Goal: Information Seeking & Learning: Find specific page/section

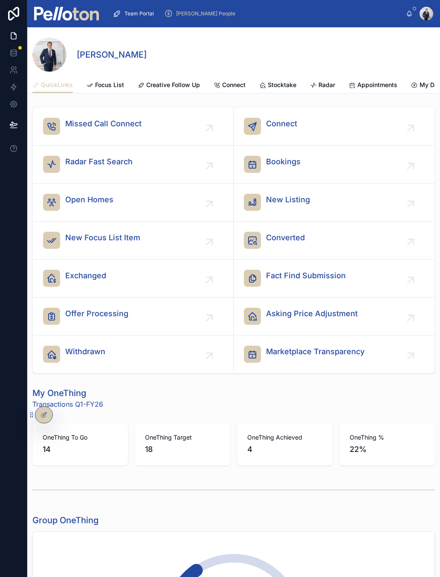
click at [173, 87] on span "Creative Follow Up" at bounding box center [173, 85] width 54 height 9
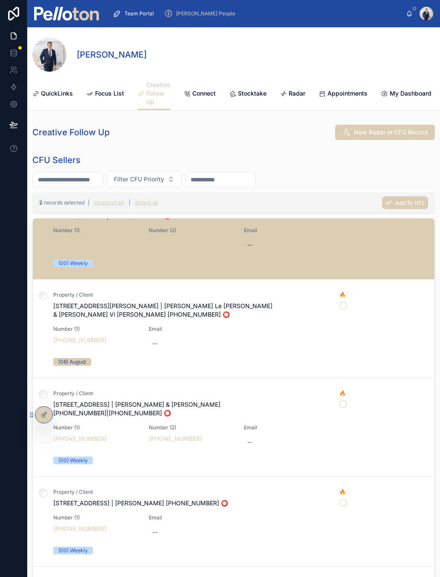
scroll to position [888, 0]
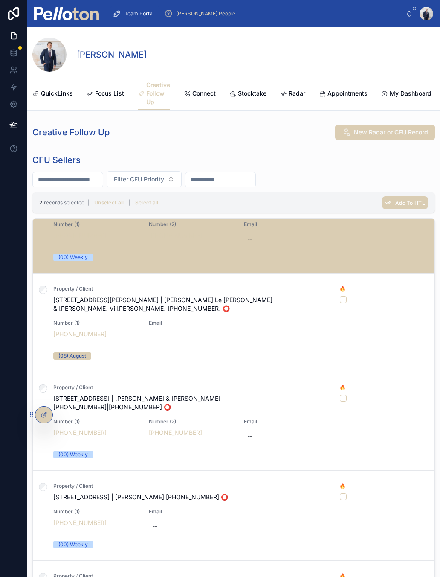
click at [0, 0] on div at bounding box center [0, 0] width 0 height 0
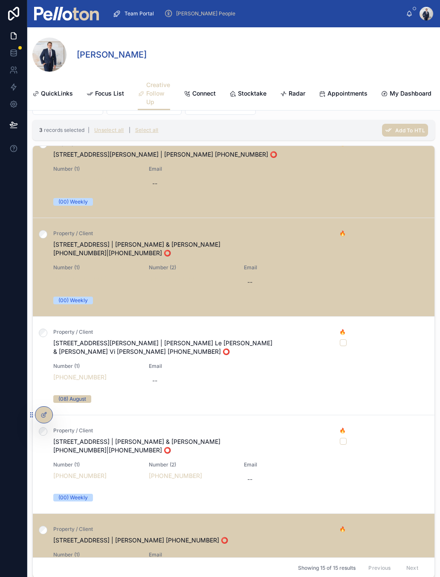
scroll to position [778, 0]
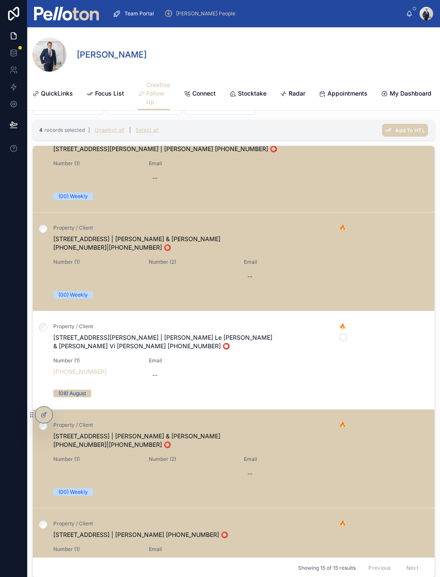
click at [0, 0] on div at bounding box center [0, 0] width 0 height 0
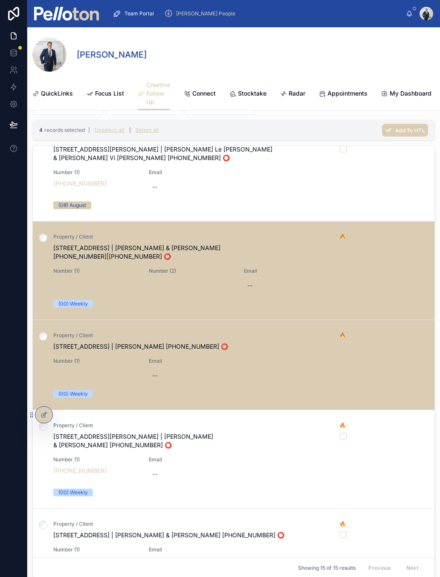
scroll to position [965, 0]
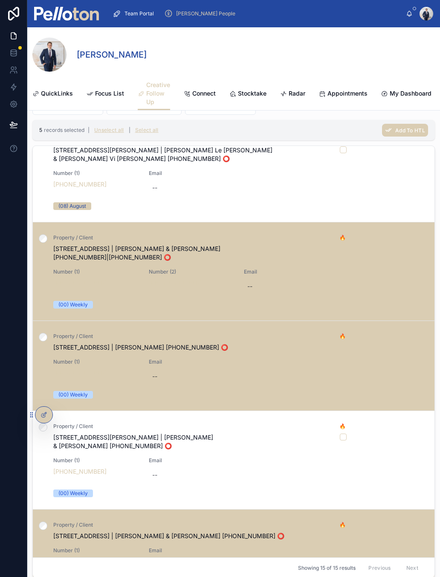
click at [0, 0] on label at bounding box center [0, 0] width 0 height 0
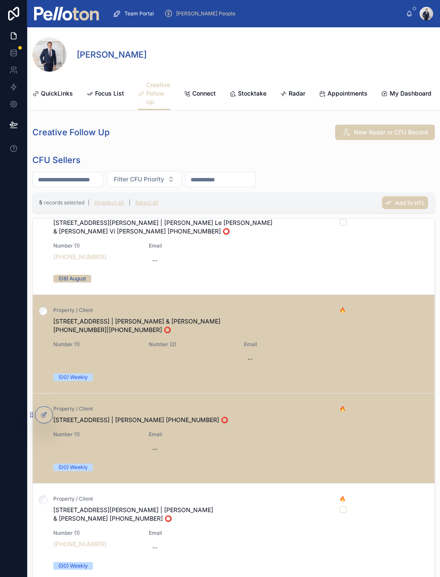
scroll to position [0, 0]
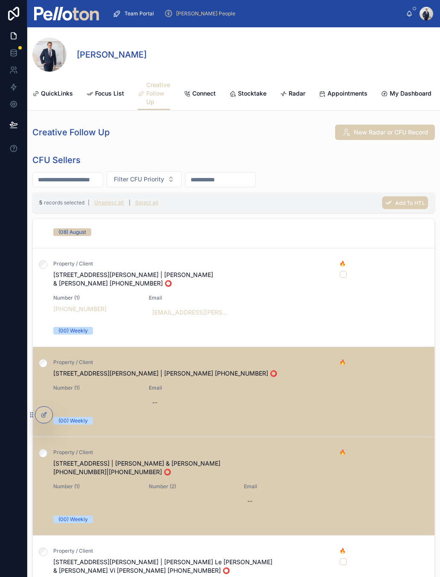
click at [401, 206] on span "Add To HTL" at bounding box center [411, 203] width 30 height 6
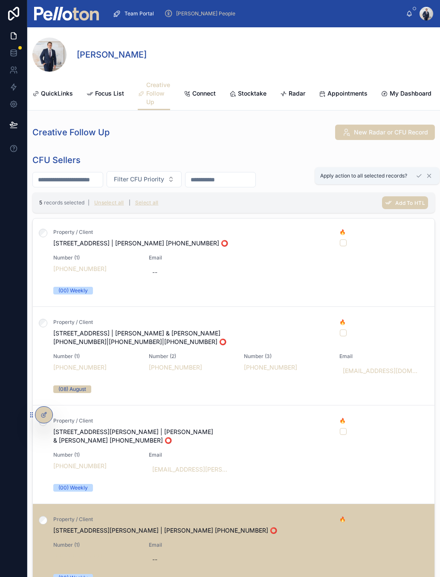
click at [401, 205] on span "Add To HTL" at bounding box center [411, 203] width 30 height 6
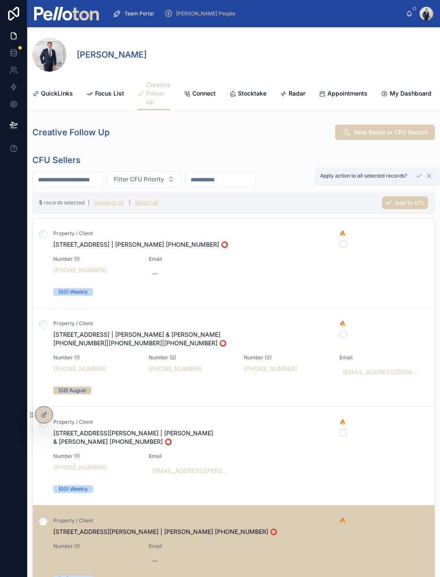
click at [416, 181] on button at bounding box center [419, 176] width 10 height 10
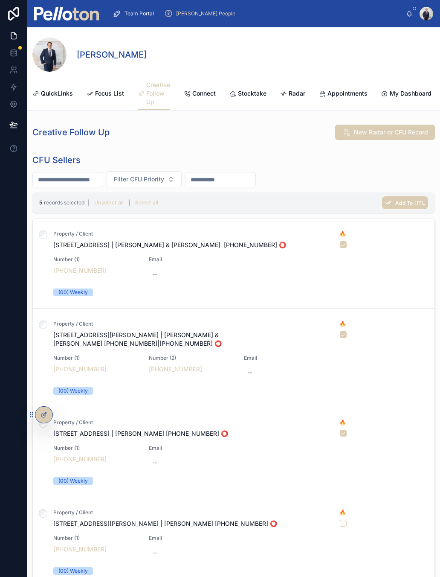
click at [196, 98] on link "Connect" at bounding box center [200, 94] width 32 height 17
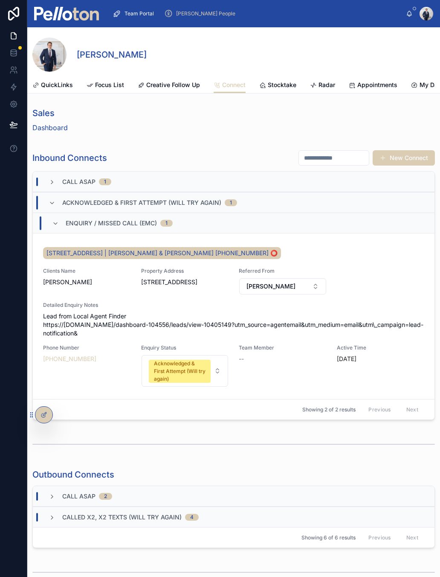
click at [354, 263] on div "[STREET_ADDRESS] | [PERSON_NAME] & [PERSON_NAME] [PHONE_NUMBER] ⭕️ Clients Name…" at bounding box center [233, 316] width 381 height 142
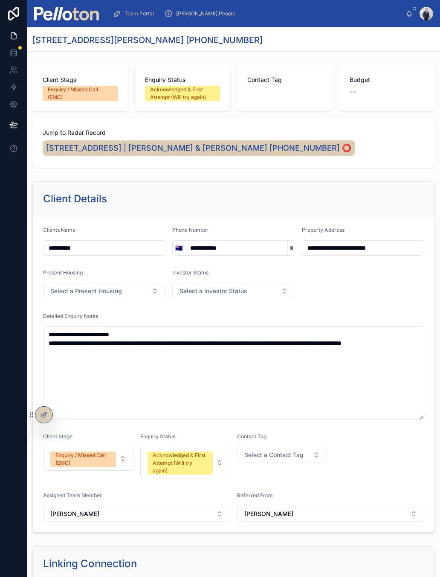
click at [82, 453] on div "Enquiry / Missed Call (EMC)" at bounding box center [82, 458] width 55 height 15
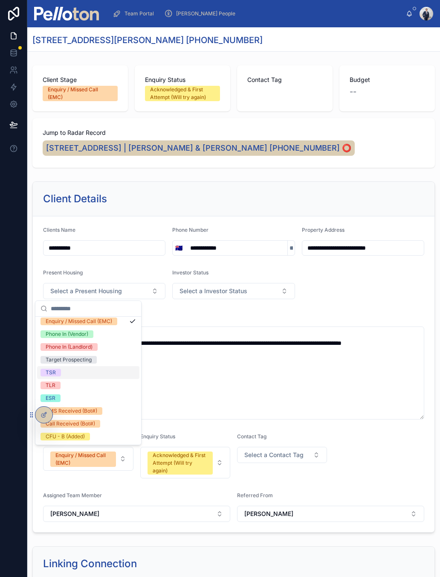
scroll to position [16, 0]
click at [58, 397] on span "ESR" at bounding box center [51, 398] width 20 height 8
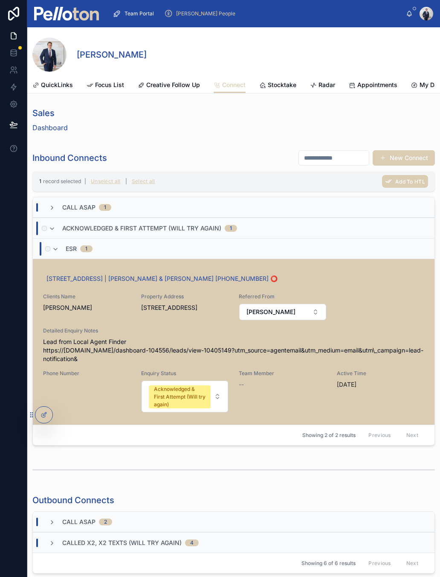
click at [0, 0] on button "Add To HTL" at bounding box center [0, 0] width 0 height 0
click at [411, 183] on span "Add To HTL" at bounding box center [411, 181] width 30 height 6
click at [420, 158] on icon at bounding box center [419, 154] width 7 height 7
click at [278, 86] on span "Stocktake" at bounding box center [282, 85] width 29 height 9
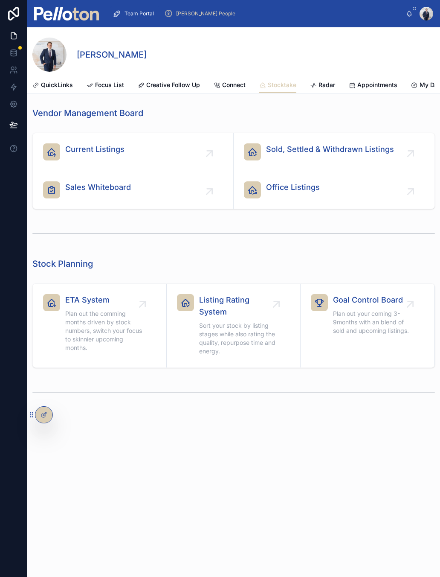
click at [133, 162] on link "Current Listings" at bounding box center [133, 152] width 201 height 38
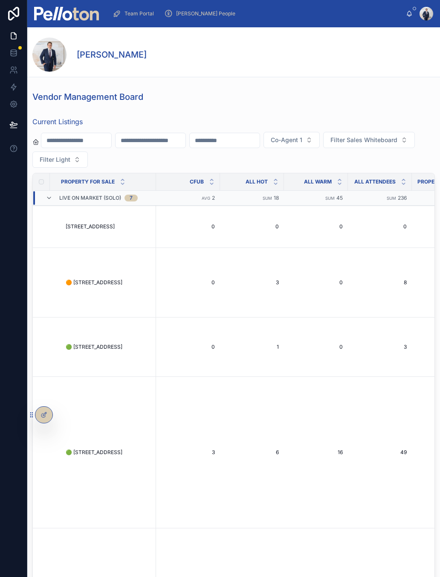
click at [254, 140] on input "text" at bounding box center [225, 140] width 70 height 12
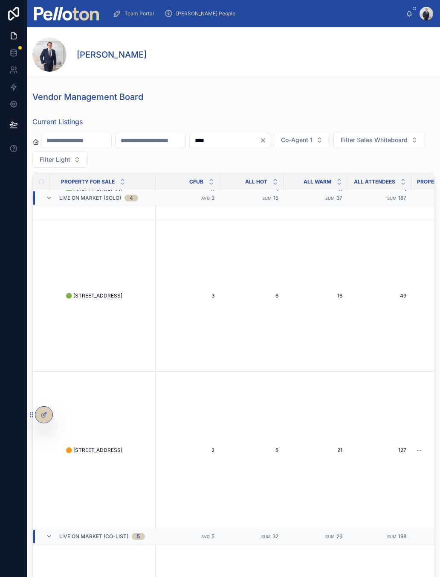
scroll to position [114, 0]
type input "****"
click at [47, 294] on td at bounding box center [44, 295] width 23 height 151
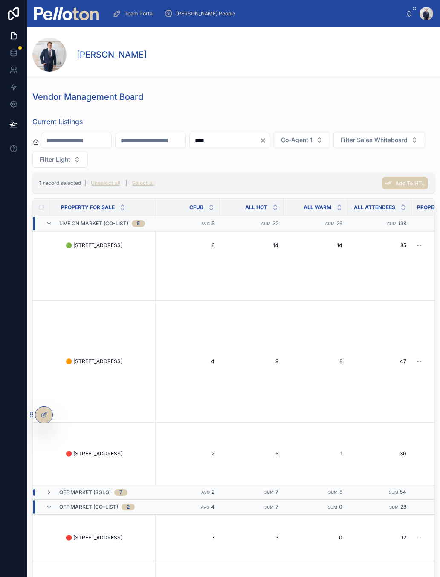
scroll to position [710, 0]
click at [52, 494] on icon at bounding box center [49, 492] width 7 height 7
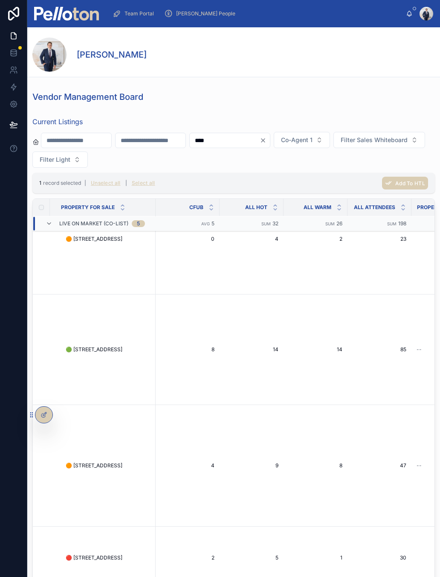
scroll to position [607, 0]
click at [0, 361] on div at bounding box center [13, 288] width 27 height 577
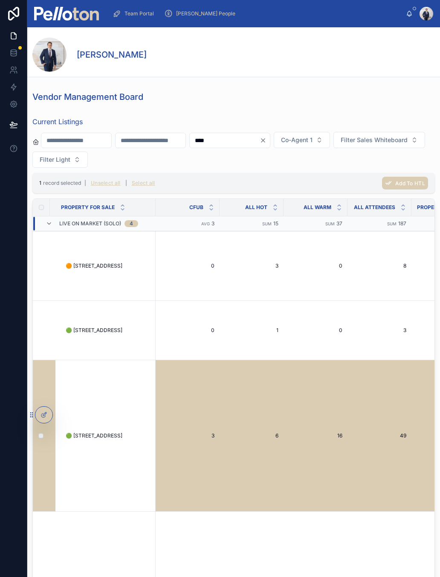
scroll to position [0, 0]
click at [398, 181] on span "Add To HTL" at bounding box center [411, 183] width 30 height 6
click at [423, 160] on icon at bounding box center [419, 156] width 7 height 7
click at [49, 223] on icon at bounding box center [49, 223] width 7 height 7
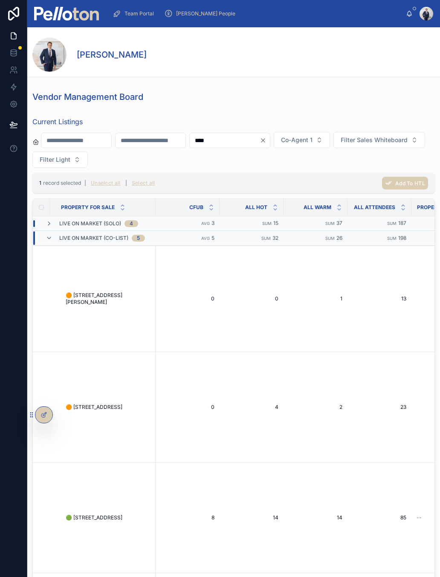
click at [51, 224] on icon at bounding box center [49, 223] width 7 height 7
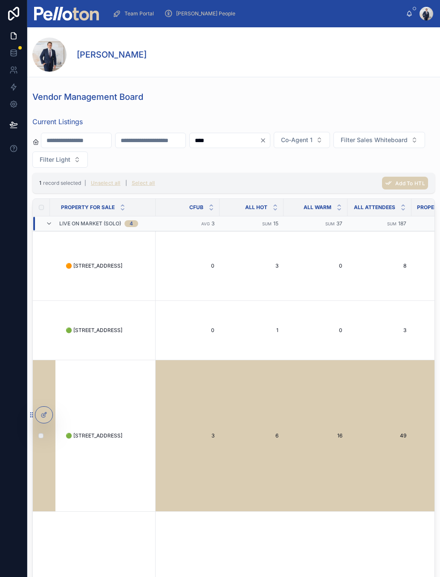
click at [51, 226] on icon at bounding box center [49, 223] width 7 height 7
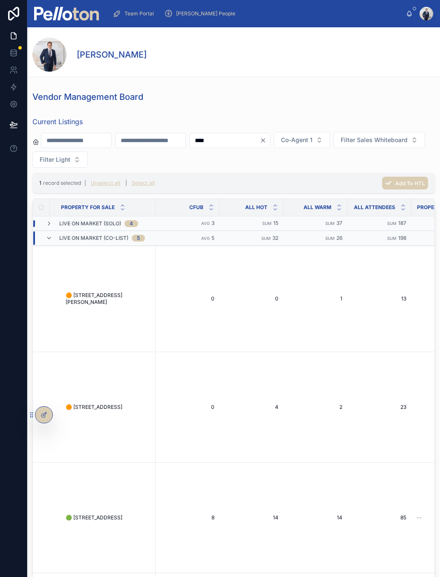
click at [51, 239] on icon at bounding box center [49, 238] width 7 height 7
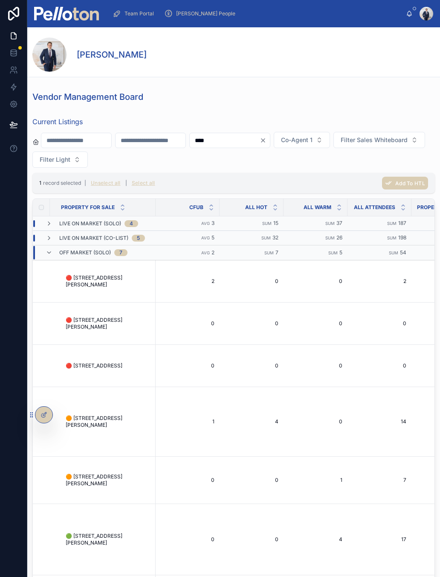
click at [52, 256] on span at bounding box center [49, 252] width 7 height 7
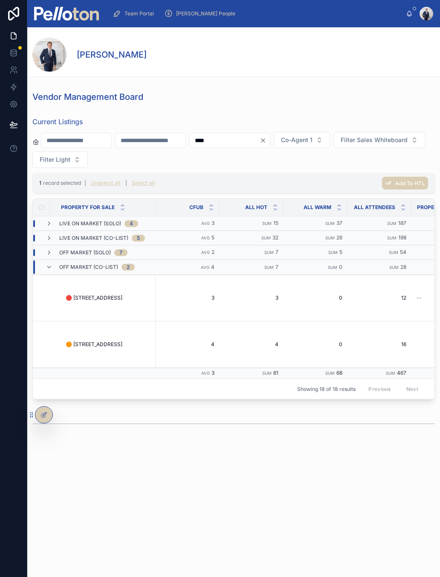
click at [49, 271] on span at bounding box center [49, 267] width 7 height 7
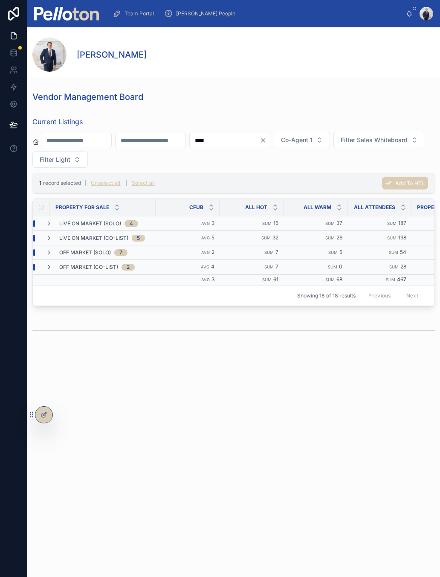
click at [62, 13] on img at bounding box center [66, 14] width 65 height 14
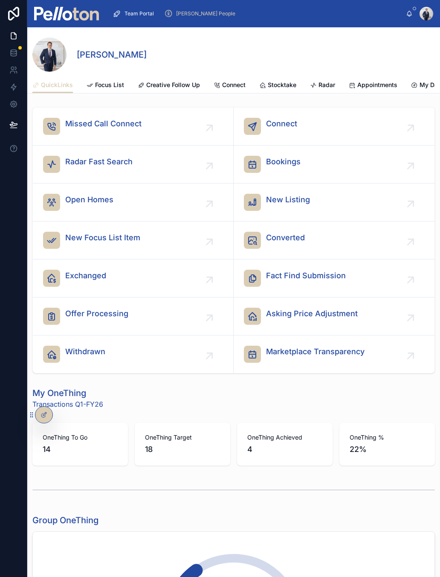
click at [107, 349] on div "Withdrawn" at bounding box center [133, 354] width 180 height 17
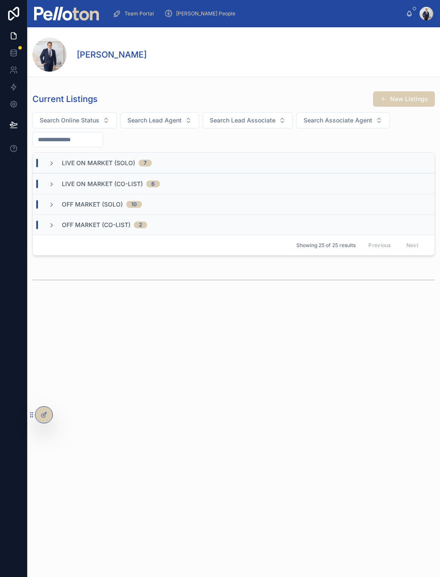
click at [77, 144] on input "text" at bounding box center [68, 140] width 70 height 12
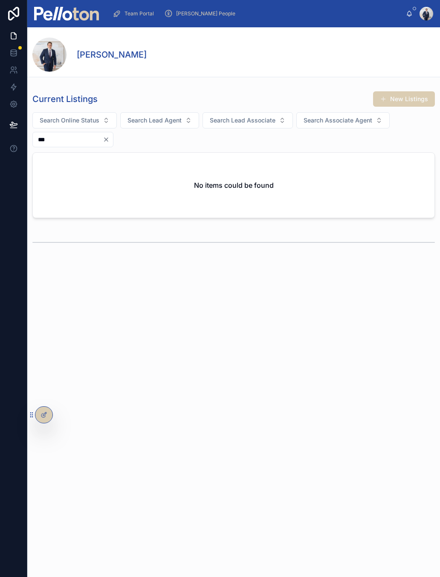
type input "***"
click at [110, 140] on icon "Clear" at bounding box center [106, 139] width 7 height 7
click at [93, 140] on input "text" at bounding box center [68, 140] width 70 height 12
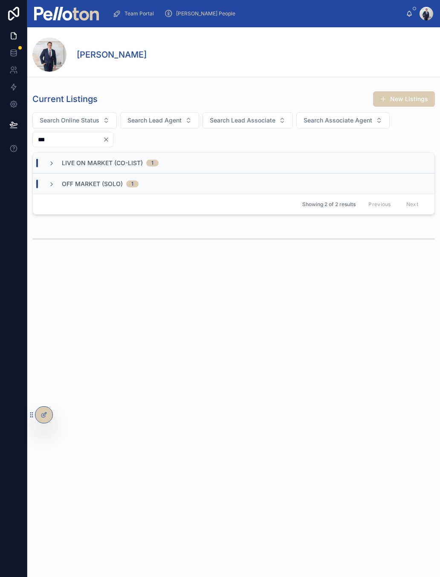
type input "***"
click at [92, 183] on span "Off Market (Solo)" at bounding box center [92, 184] width 61 height 9
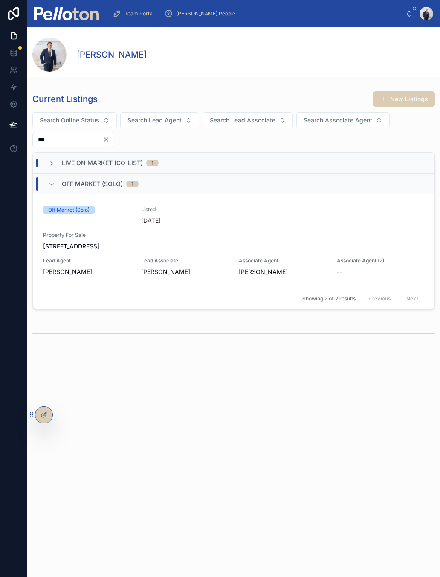
click at [0, 0] on div "Agent Withdrawn Checklist" at bounding box center [0, 0] width 0 height 0
click at [0, 0] on span "Agent Withdrawn Checklist" at bounding box center [0, 0] width 0 height 0
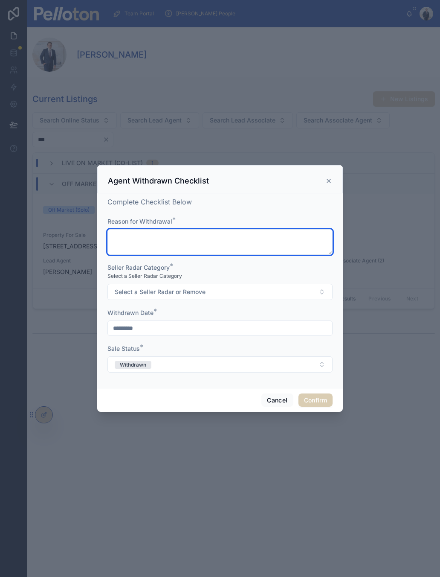
click at [166, 240] on textarea at bounding box center [220, 242] width 225 height 26
click at [119, 233] on textarea "**********" at bounding box center [220, 242] width 225 height 26
type textarea "**********"
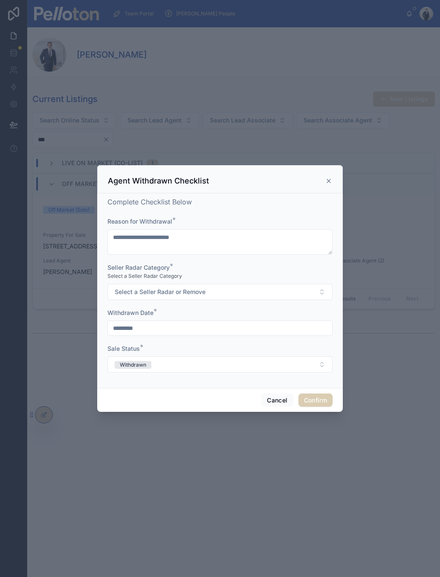
click at [173, 288] on span "Select a Seller Radar or Remove" at bounding box center [160, 292] width 91 height 9
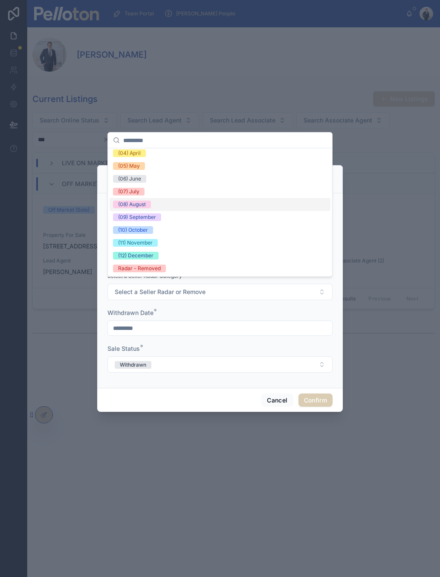
scroll to position [55, 0]
click at [152, 244] on div "(11) November" at bounding box center [135, 243] width 35 height 8
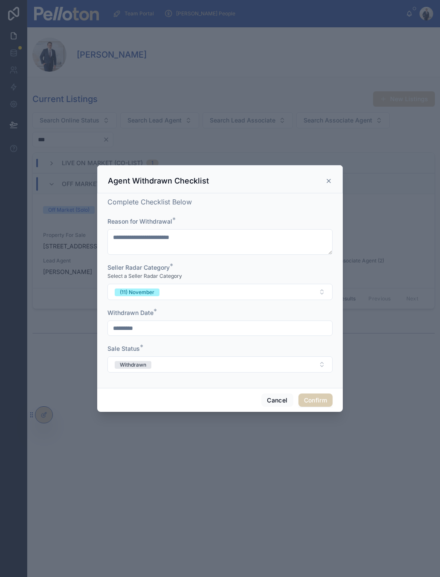
click at [312, 393] on button "Confirm" at bounding box center [316, 400] width 34 height 14
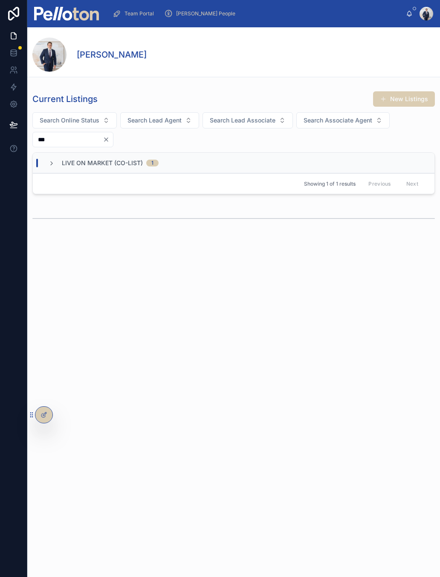
click at [78, 19] on img at bounding box center [66, 14] width 65 height 14
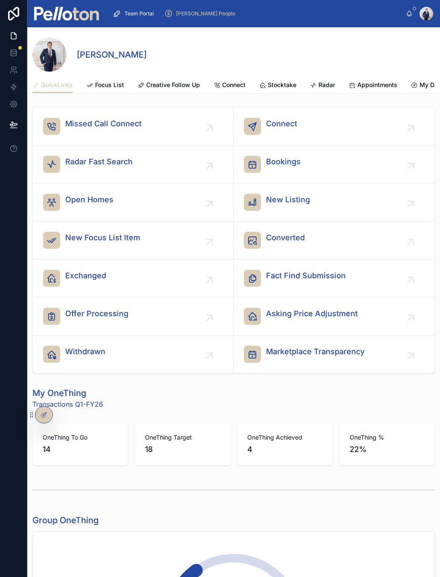
click at [103, 158] on span "Radar Fast Search" at bounding box center [98, 162] width 67 height 12
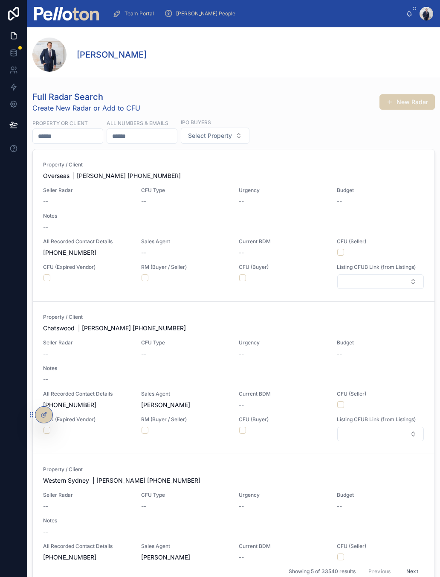
click at [84, 139] on input "text" at bounding box center [68, 136] width 70 height 12
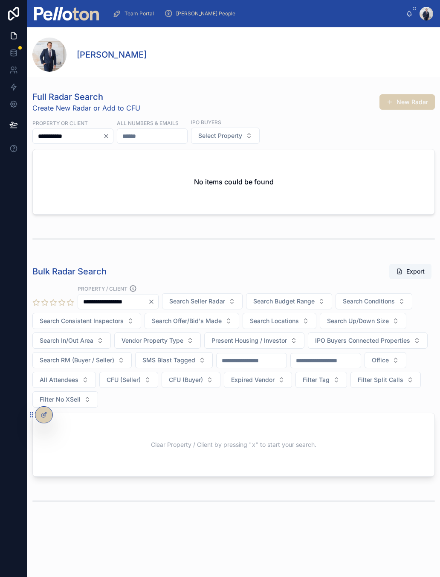
click at [80, 153] on div "No items could be found" at bounding box center [234, 181] width 402 height 65
click at [90, 136] on input "**********" at bounding box center [68, 136] width 70 height 12
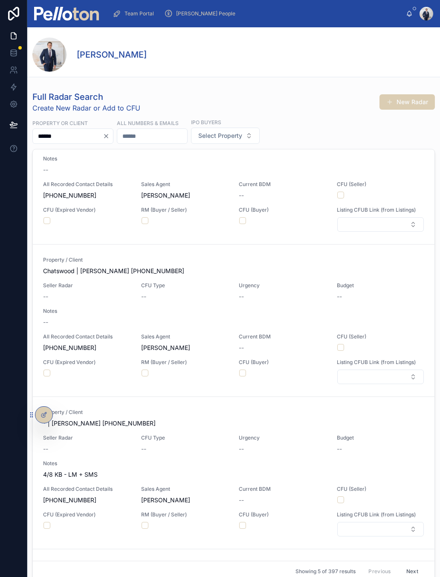
scroll to position [232, 0]
click at [49, 131] on input "*****" at bounding box center [68, 136] width 70 height 12
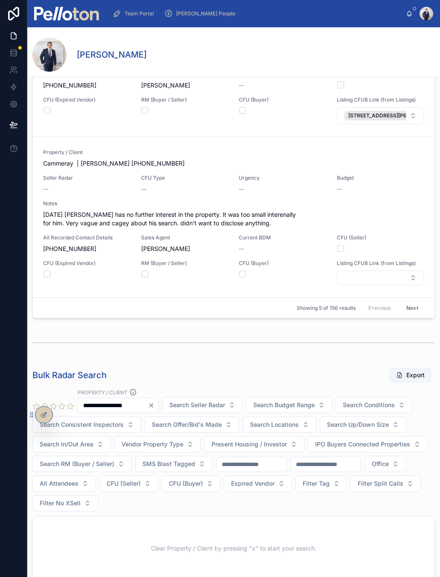
scroll to position [262, 0]
type input "********"
click at [410, 315] on button "Next" at bounding box center [413, 308] width 24 height 13
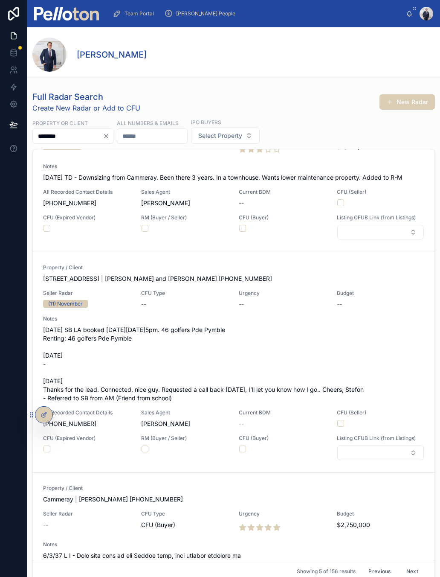
scroll to position [246, 0]
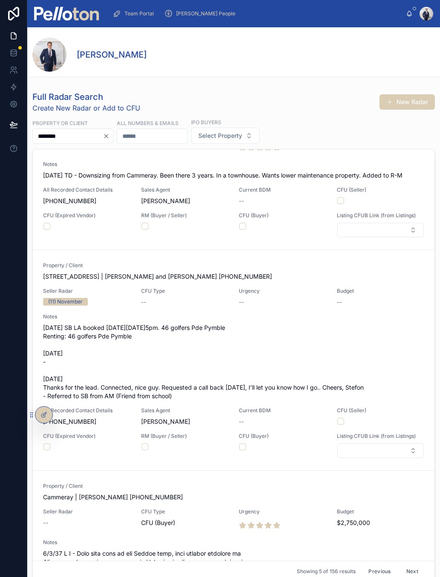
click at [173, 281] on span "[STREET_ADDRESS] | [PERSON_NAME] and [PERSON_NAME] [PHONE_NUMBER]" at bounding box center [233, 276] width 381 height 9
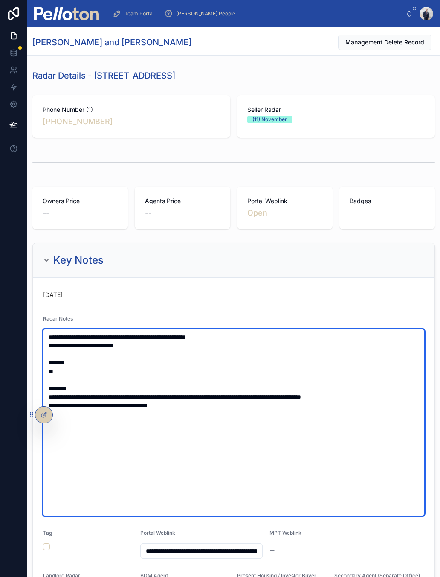
click at [50, 335] on textarea "**********" at bounding box center [233, 422] width 381 height 187
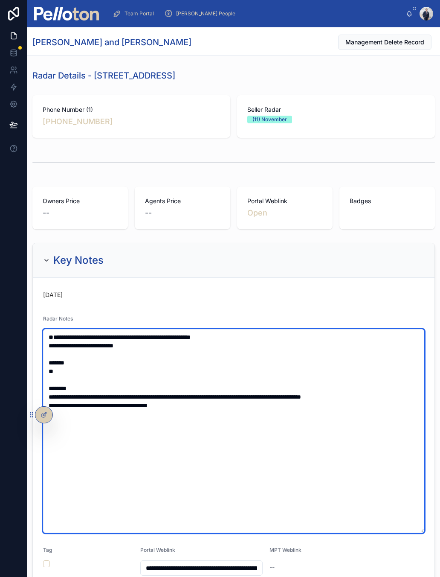
click at [65, 333] on textarea "**********" at bounding box center [233, 431] width 381 height 204
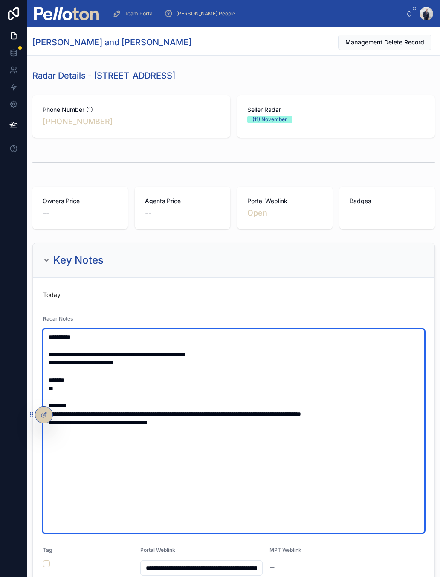
click at [52, 332] on textarea "**********" at bounding box center [233, 431] width 381 height 204
type textarea "**********"
